Goal: Navigation & Orientation: Go to known website

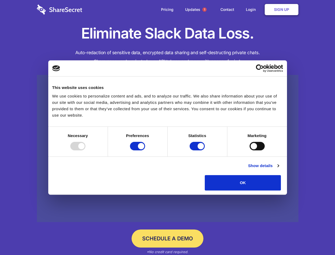
click at [85, 150] on div at bounding box center [77, 146] width 15 height 8
click at [145, 150] on input "Preferences" at bounding box center [137, 146] width 15 height 8
checkbox input "false"
click at [198, 150] on input "Statistics" at bounding box center [197, 146] width 15 height 8
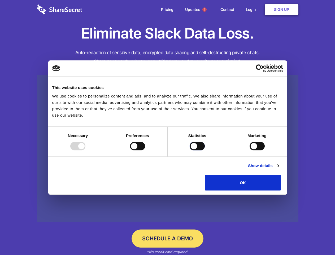
checkbox input "false"
click at [249, 150] on input "Marketing" at bounding box center [256, 146] width 15 height 8
checkbox input "true"
click at [279, 169] on link "Show details" at bounding box center [263, 165] width 31 height 6
